Goal: Find specific page/section: Find specific page/section

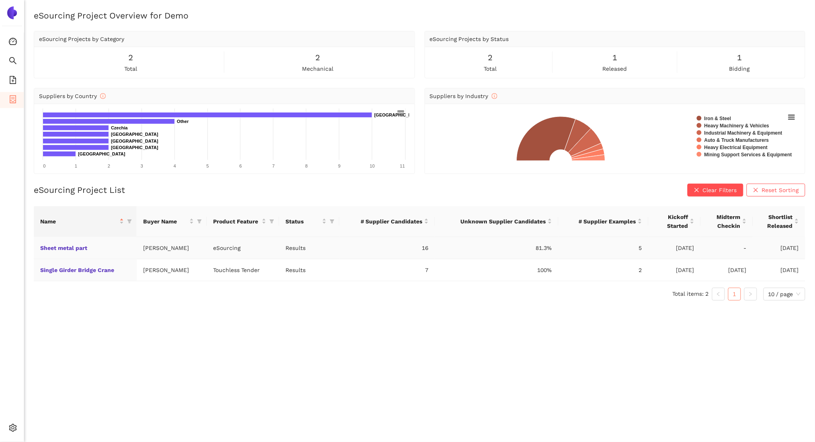
click at [68, 251] on td "Sheet metal part" at bounding box center [85, 248] width 103 height 22
click at [0, 0] on link "Sheet metal part" at bounding box center [0, 0] width 0 height 0
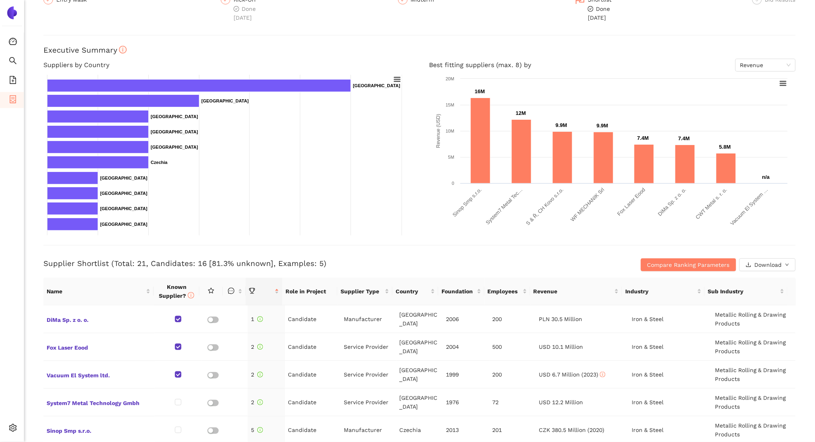
scroll to position [107, 0]
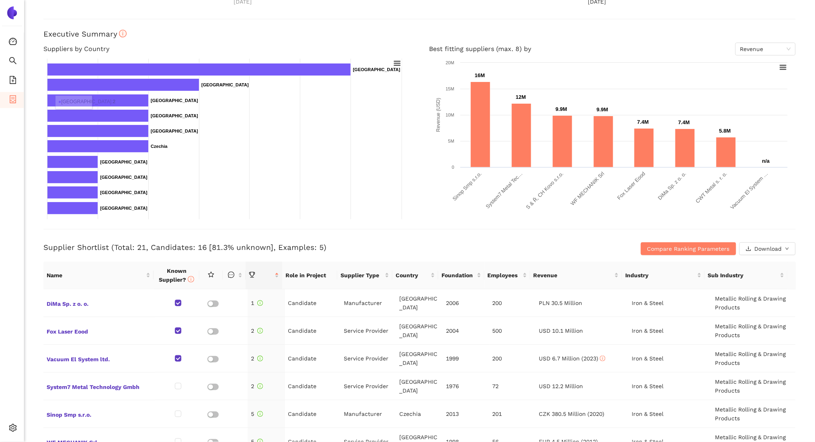
click at [11, 72] on ul "Consolidation Search eSourcing Templates eSourcing Projects Settings" at bounding box center [12, 237] width 24 height 409
click at [18, 87] on li "eSourcing Templates" at bounding box center [12, 81] width 24 height 16
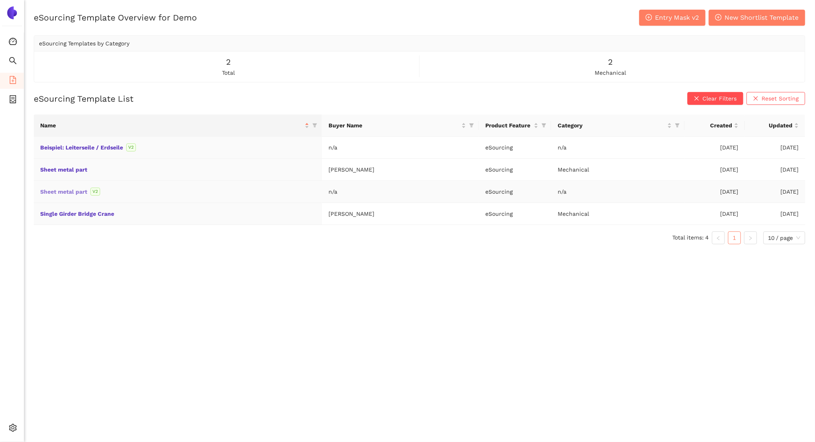
click at [0, 0] on link "Sheet metal part" at bounding box center [0, 0] width 0 height 0
